Goal: Transaction & Acquisition: Purchase product/service

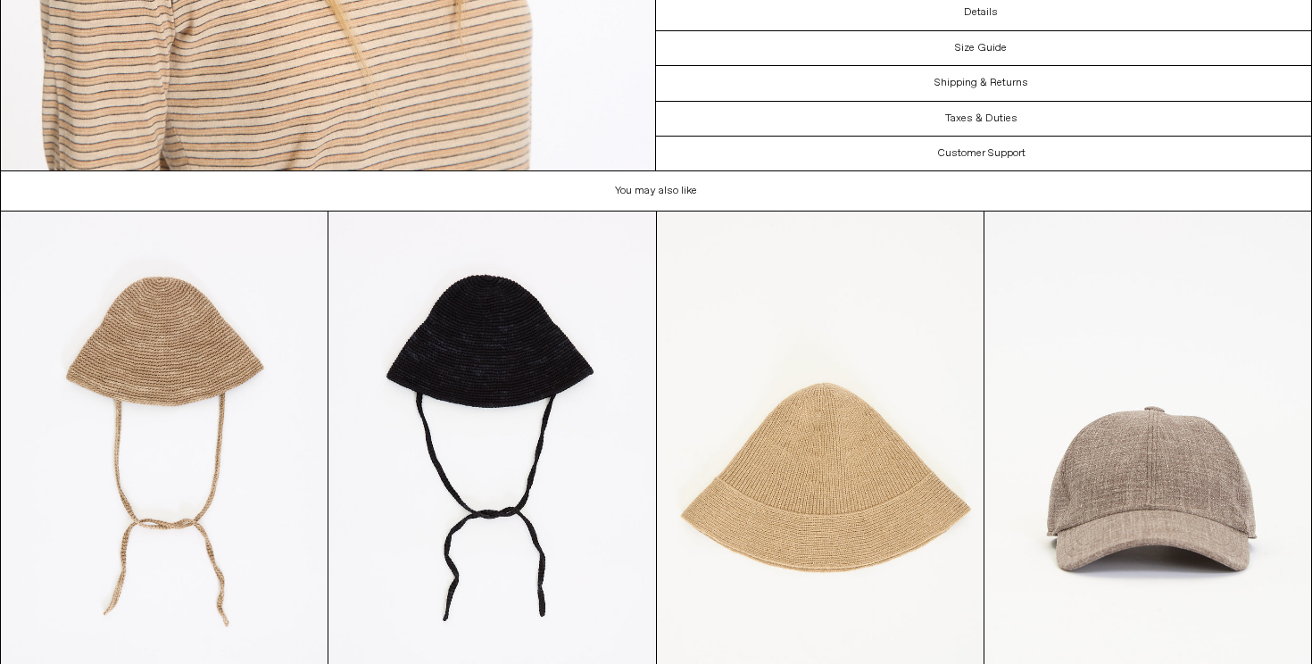
scroll to position [2392, 0]
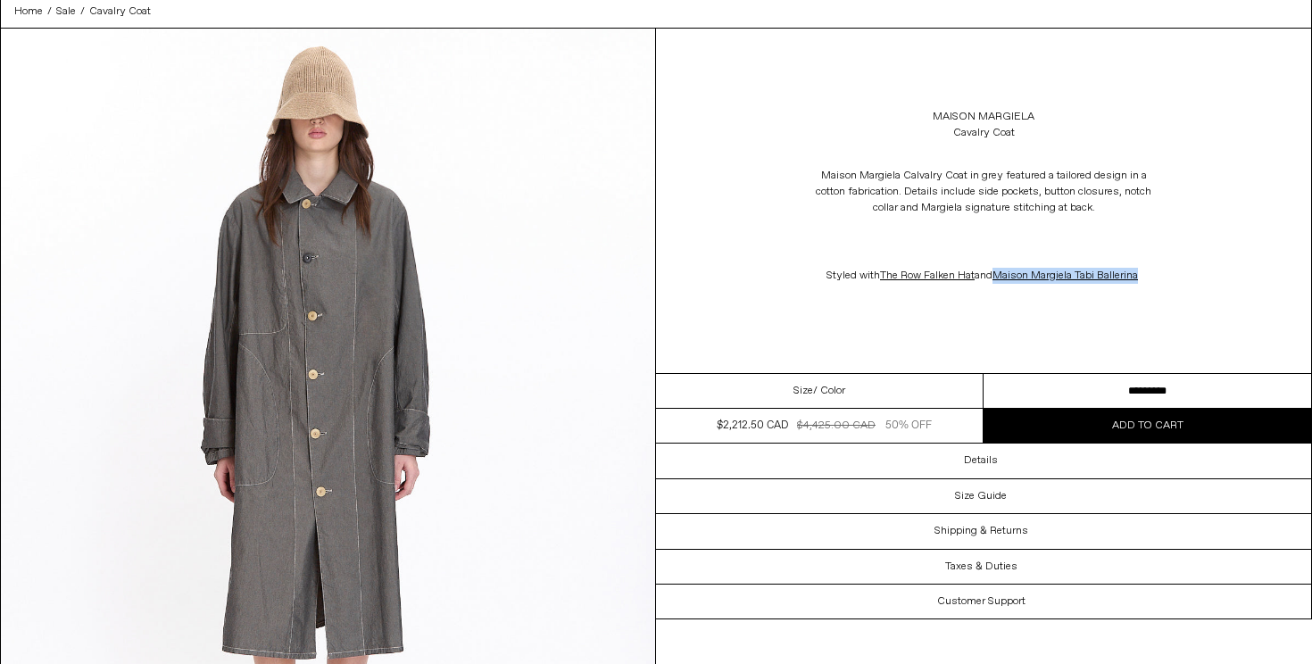
scroll to position [77, 0]
